Goal: Download file/media

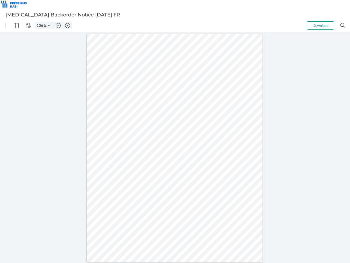
click at [16, 25] on img "Panel" at bounding box center [16, 25] width 5 height 5
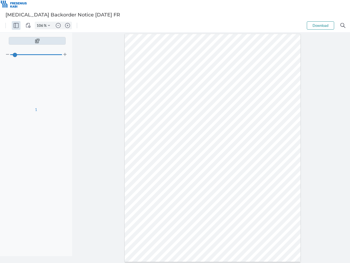
click at [28, 25] on img "View Controls" at bounding box center [28, 25] width 5 height 5
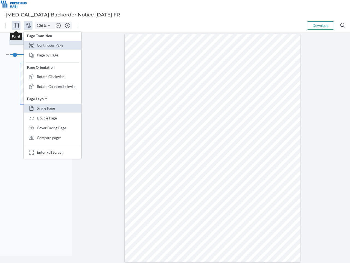
click at [41, 25] on input "106" at bounding box center [39, 25] width 9 height 5
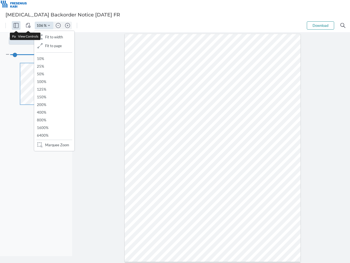
click at [49, 25] on img "Zoom Controls" at bounding box center [49, 25] width 2 height 2
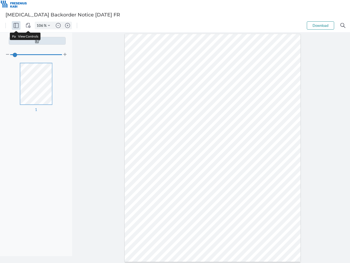
click at [58, 25] on img "Zoom out" at bounding box center [58, 25] width 5 height 5
click at [68, 25] on img "Zoom in" at bounding box center [67, 25] width 5 height 5
type input "106"
click at [320, 25] on button "Download" at bounding box center [320, 25] width 27 height 8
click at [343, 25] on img "Search" at bounding box center [342, 25] width 5 height 5
